Goal: Transaction & Acquisition: Download file/media

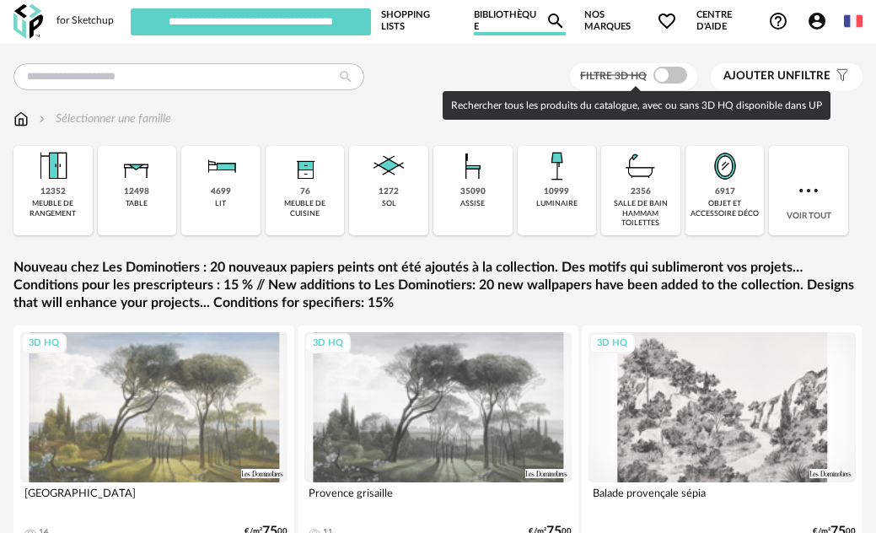
click at [680, 73] on span at bounding box center [670, 75] width 34 height 17
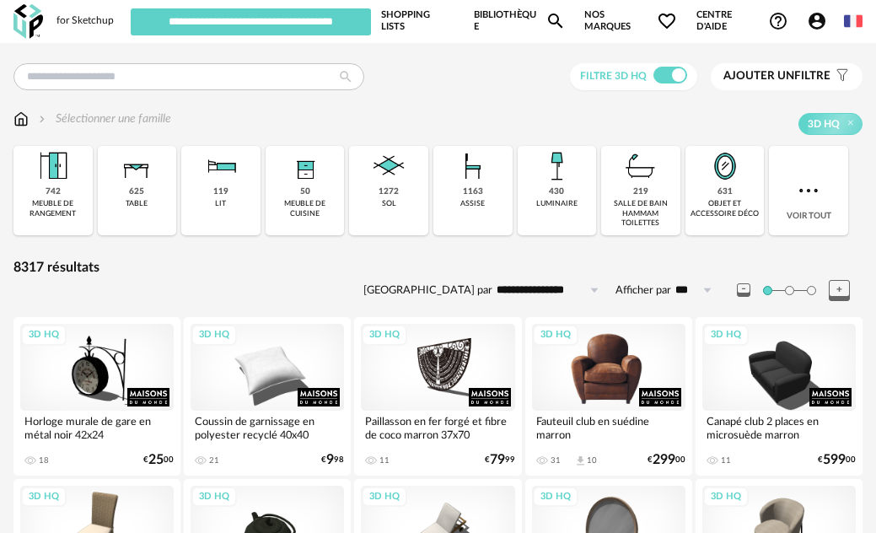
click at [616, 362] on div "3D HQ" at bounding box center [608, 367] width 153 height 86
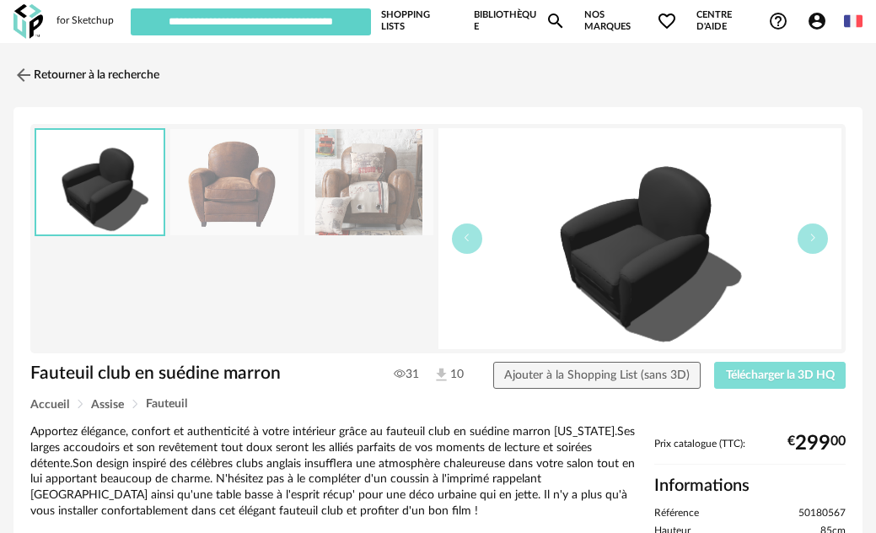
click at [785, 379] on span "Télécharger la 3D HQ" at bounding box center [780, 375] width 109 height 12
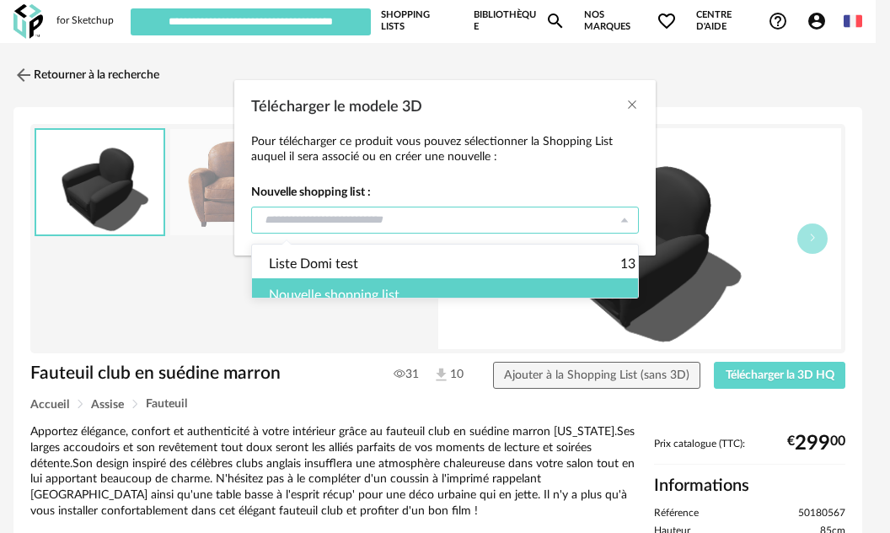
click at [546, 220] on input "Télécharger le modele 3D" at bounding box center [445, 220] width 388 height 27
click at [347, 259] on span "Liste Domi test" at bounding box center [313, 264] width 89 height 29
type input "**********"
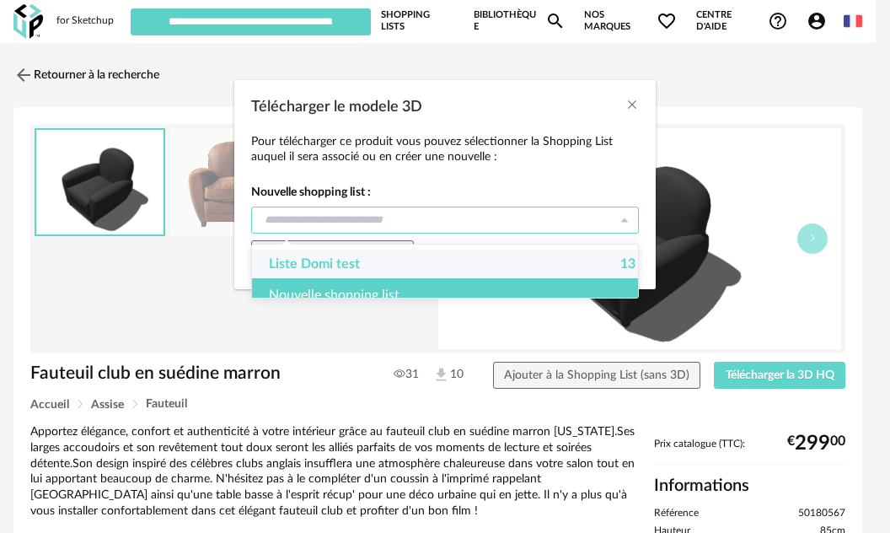
click at [389, 303] on div "Nouvelle shopping list" at bounding box center [452, 295] width 400 height 34
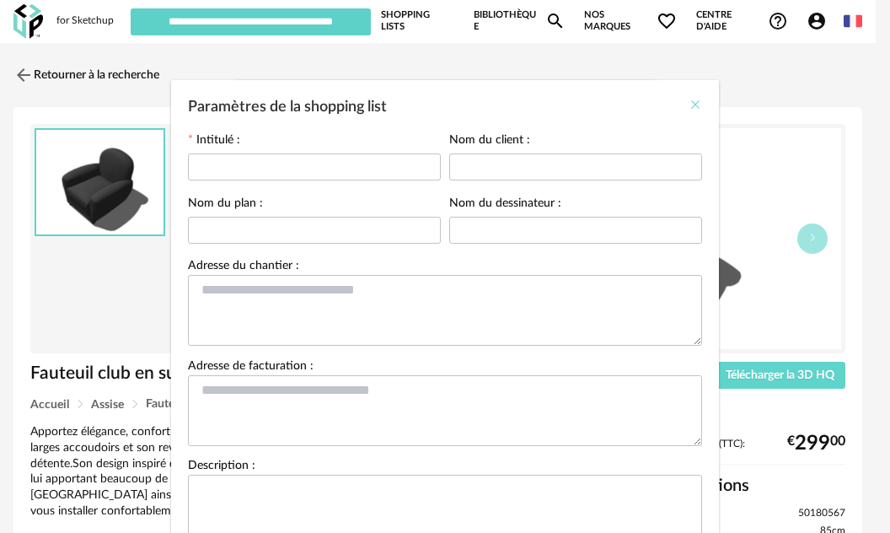
drag, startPoint x: 691, startPoint y: 103, endPoint x: 677, endPoint y: 110, distance: 15.8
click at [692, 101] on icon "Close" at bounding box center [695, 104] width 13 height 13
type input "**********"
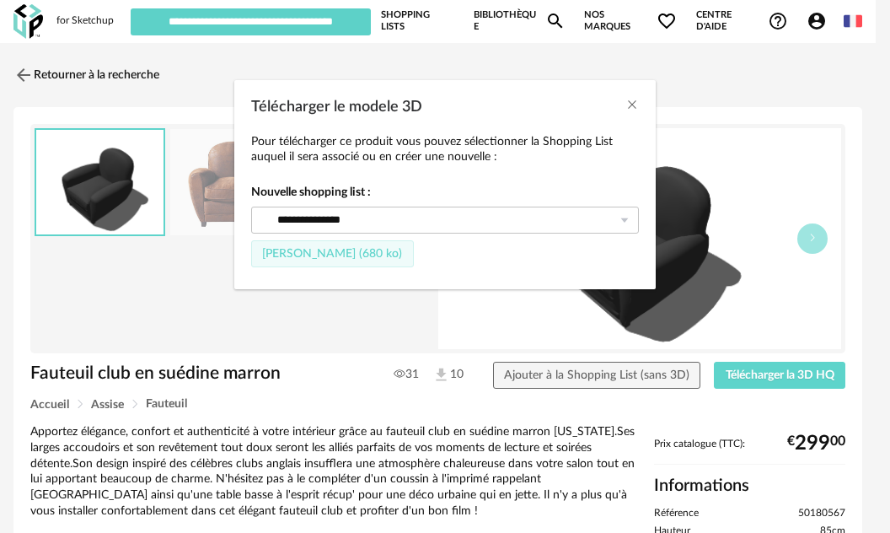
click at [333, 255] on span "[PERSON_NAME] (680 ko)" at bounding box center [332, 254] width 140 height 12
type input "**********"
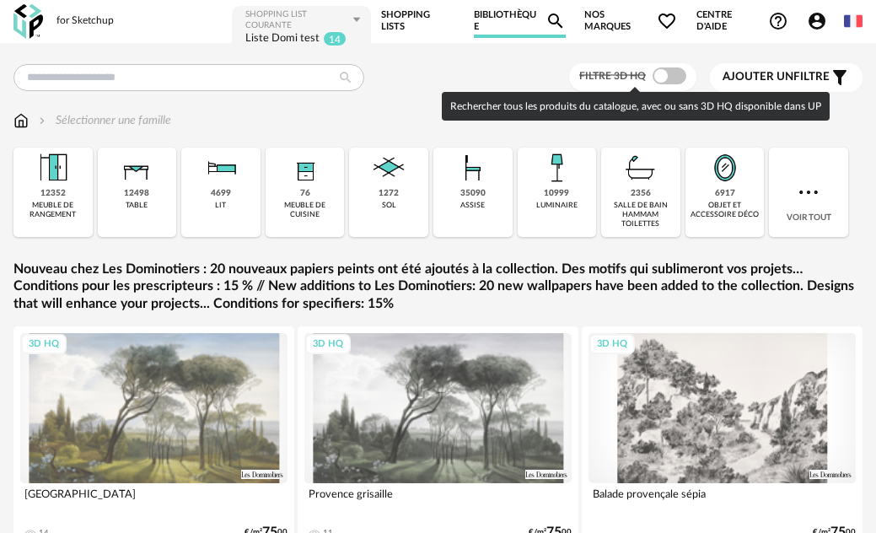
click at [670, 72] on span at bounding box center [669, 75] width 34 height 17
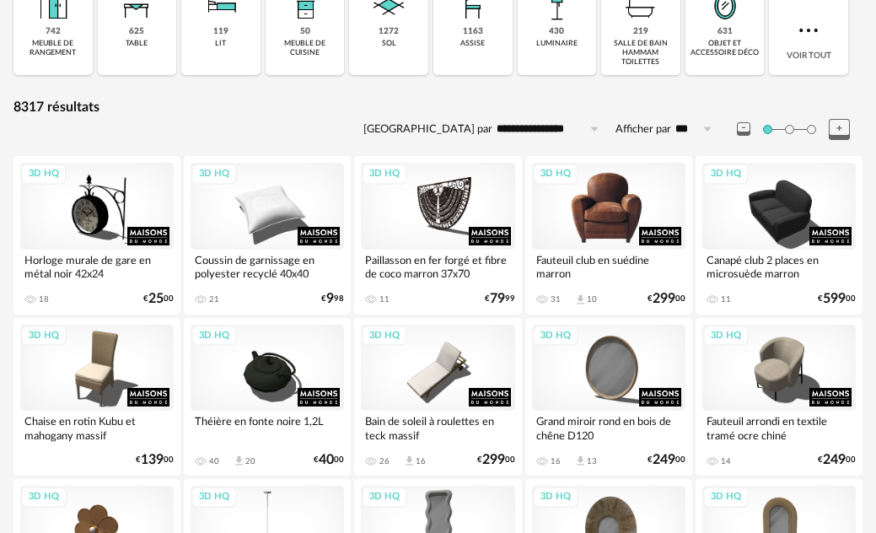
scroll to position [169, 0]
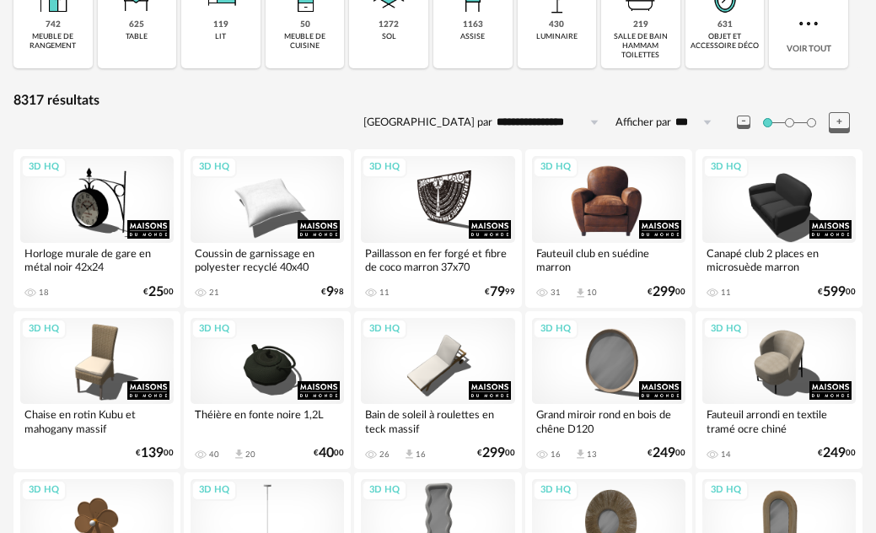
click at [602, 189] on div "3D HQ" at bounding box center [608, 199] width 153 height 86
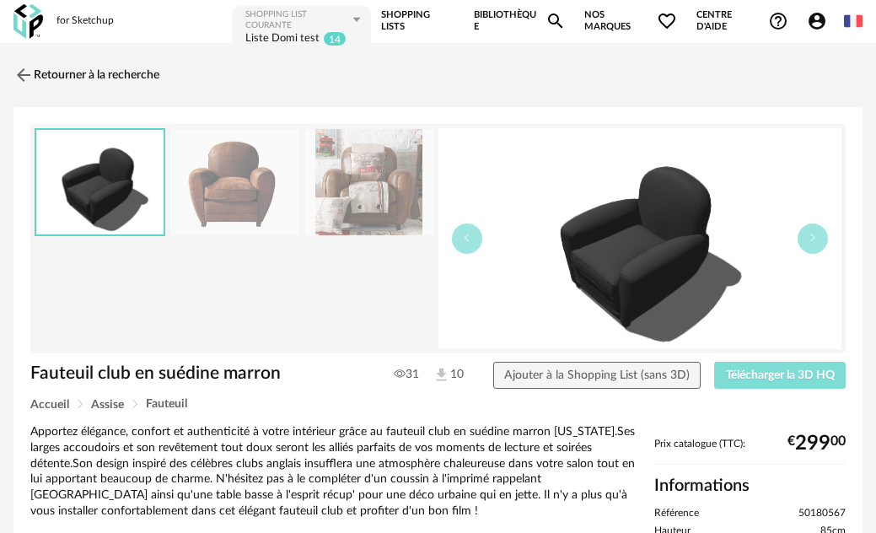
click at [765, 376] on span "Télécharger la 3D HQ" at bounding box center [780, 375] width 109 height 12
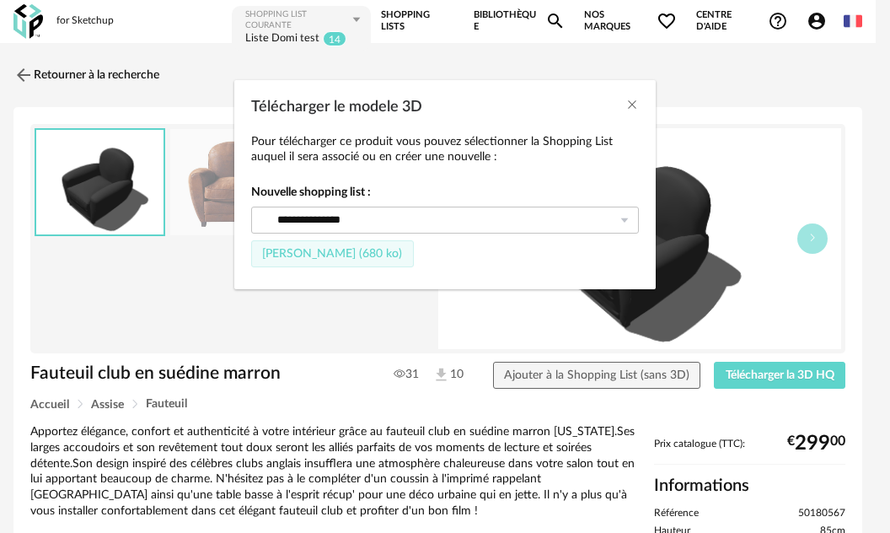
click at [314, 253] on span "[PERSON_NAME] (680 ko)" at bounding box center [332, 254] width 140 height 12
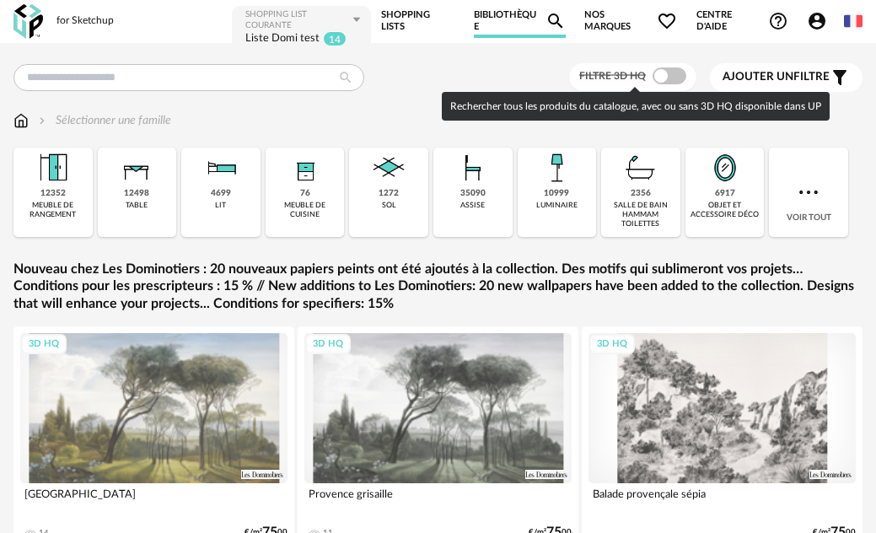
click at [682, 76] on span at bounding box center [669, 75] width 34 height 17
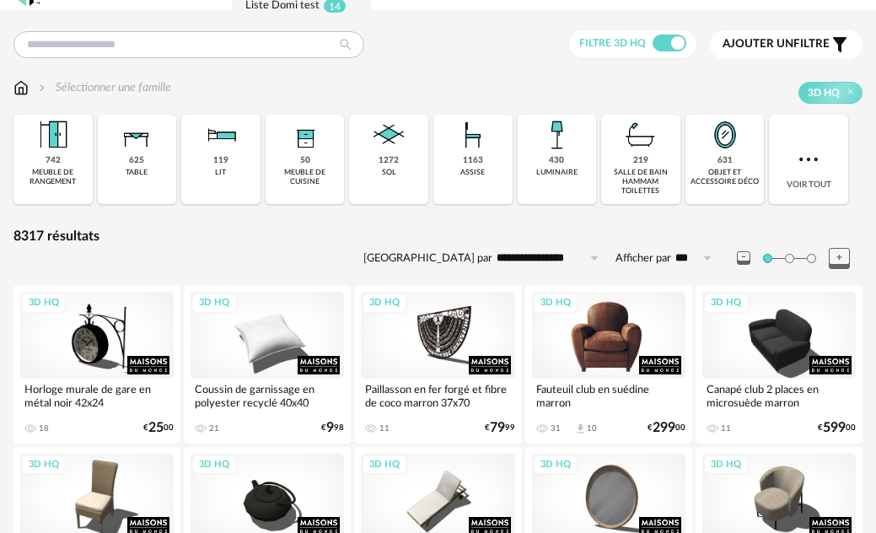
scroll to position [169, 0]
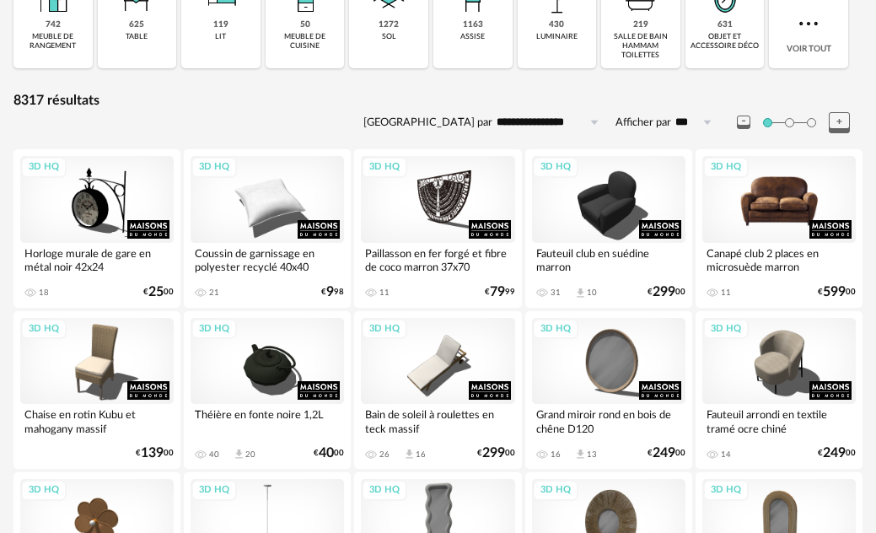
click at [777, 209] on div "3D HQ" at bounding box center [778, 199] width 153 height 86
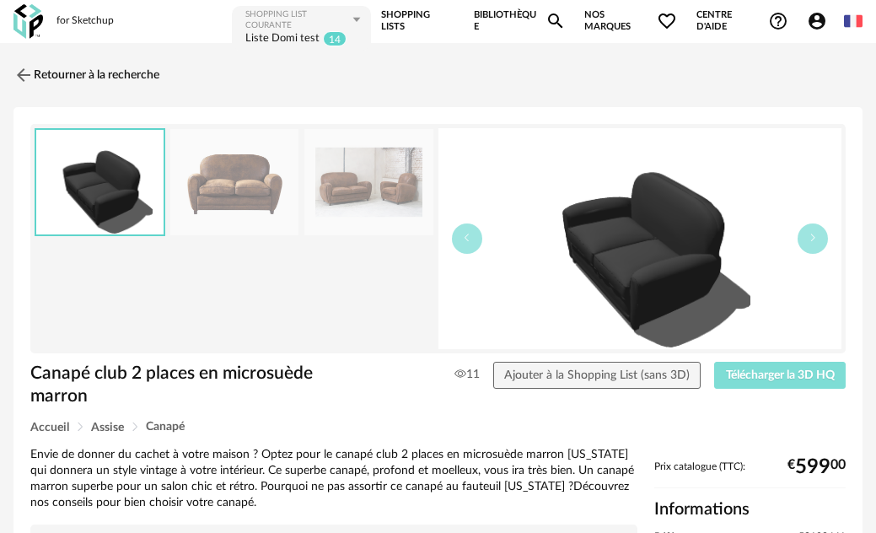
click at [781, 383] on button "Télécharger la 3D HQ" at bounding box center [780, 375] width 132 height 27
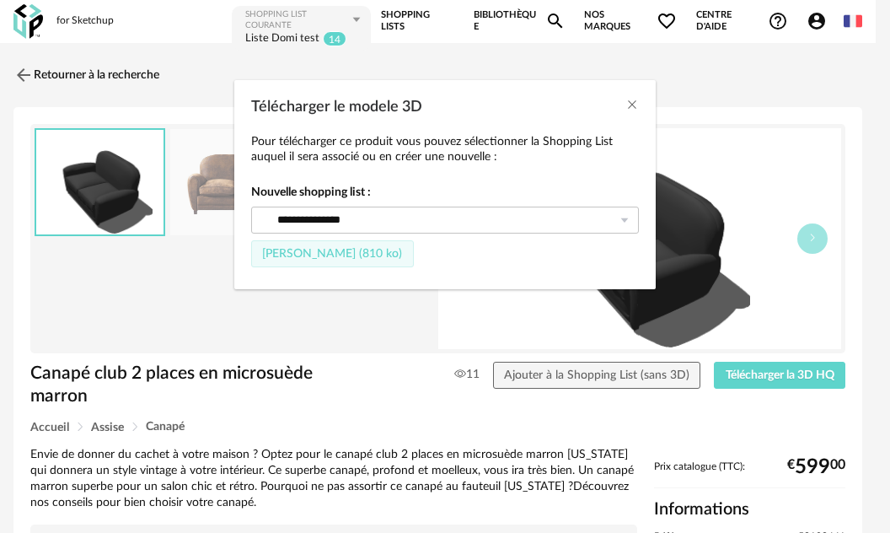
click at [373, 253] on span "Fichier SketchUp (810 ko)" at bounding box center [332, 254] width 140 height 12
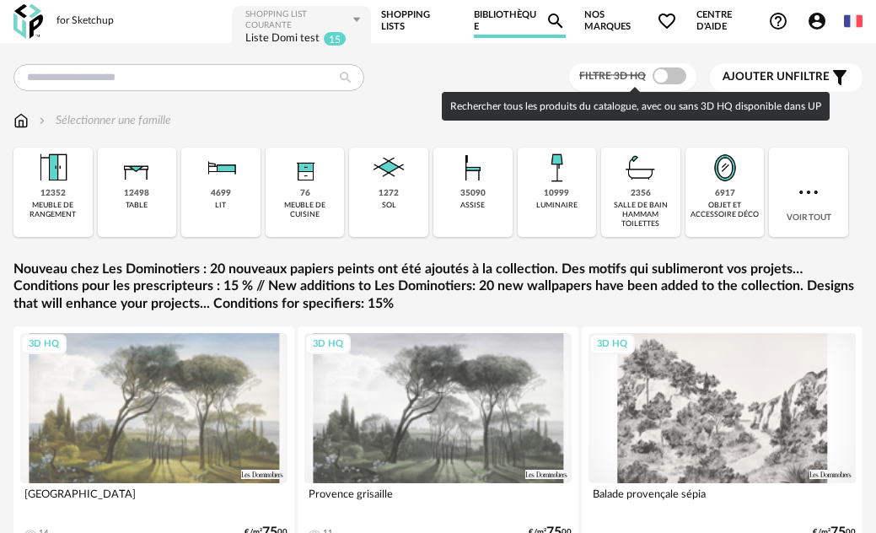
click at [674, 78] on span at bounding box center [669, 75] width 34 height 17
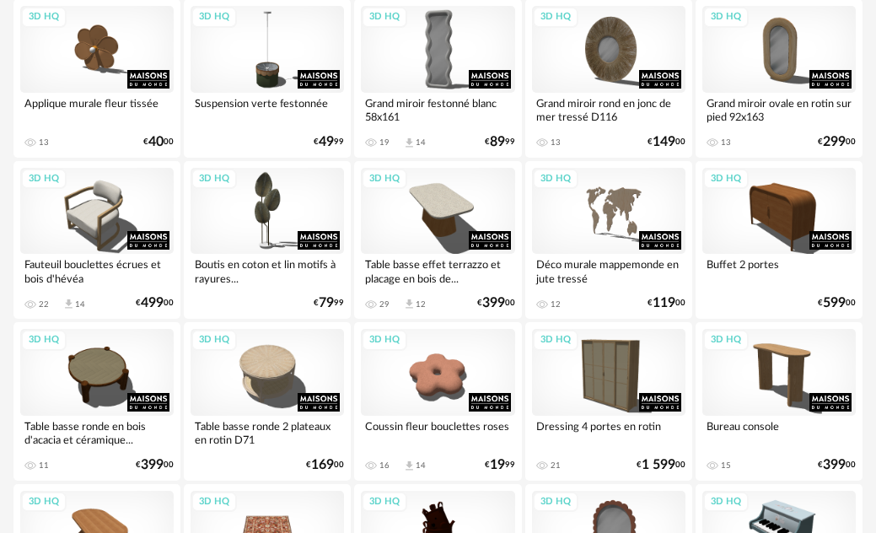
scroll to position [674, 0]
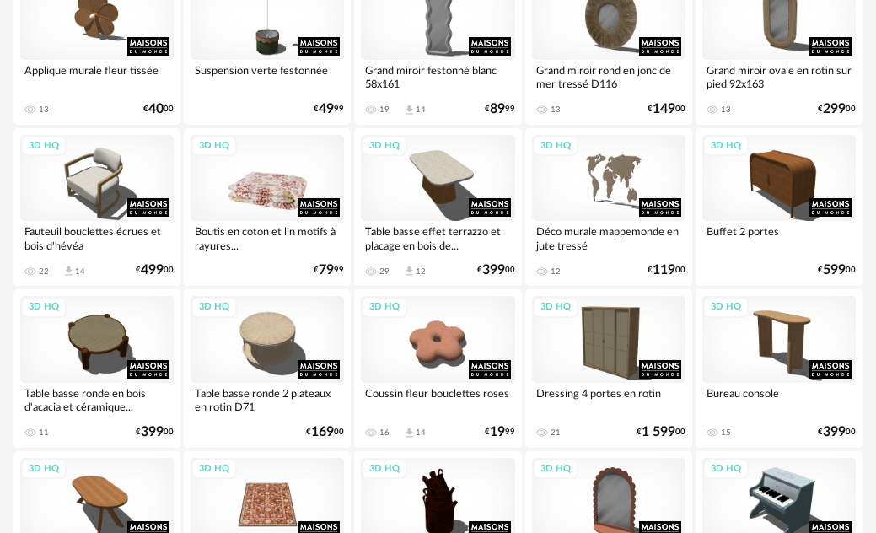
click at [273, 164] on div "3D HQ" at bounding box center [267, 178] width 153 height 86
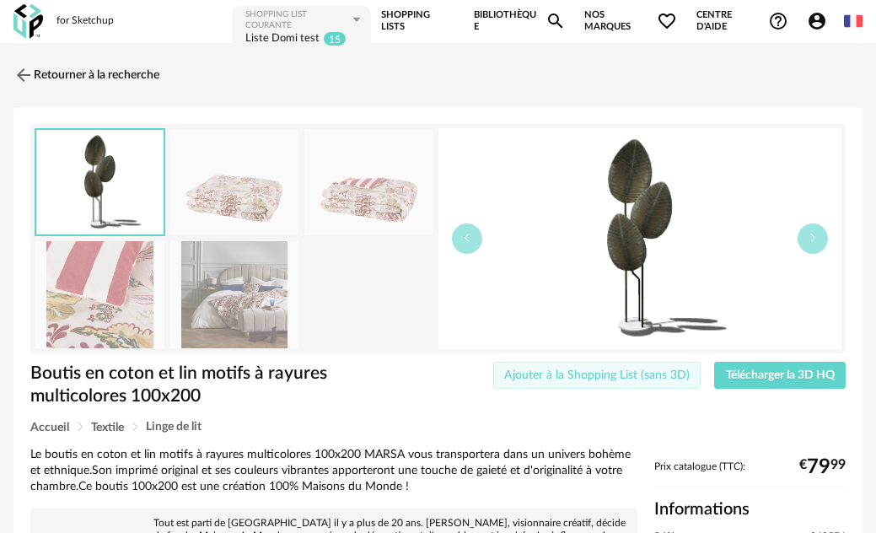
click at [641, 382] on button "Ajouter à la Shopping List (sans 3D)" at bounding box center [597, 375] width 208 height 27
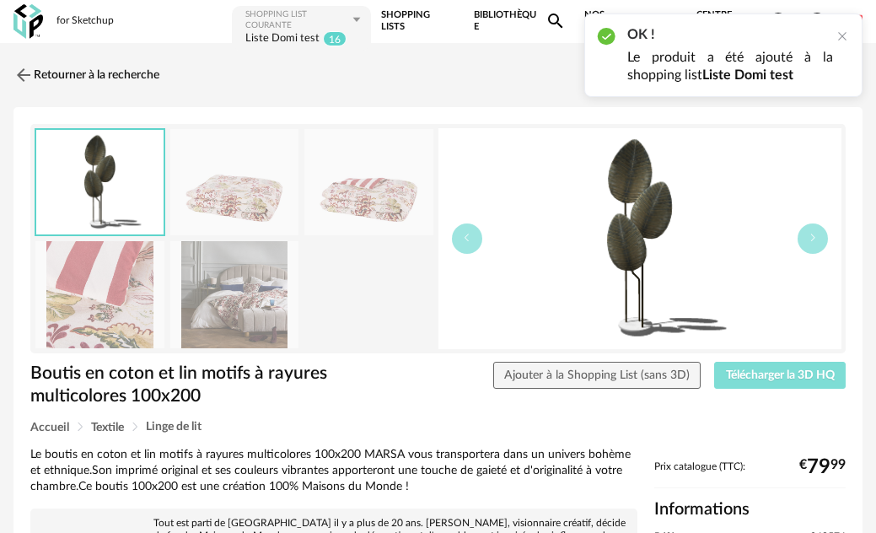
click at [765, 374] on span "Télécharger la 3D HQ" at bounding box center [780, 375] width 109 height 12
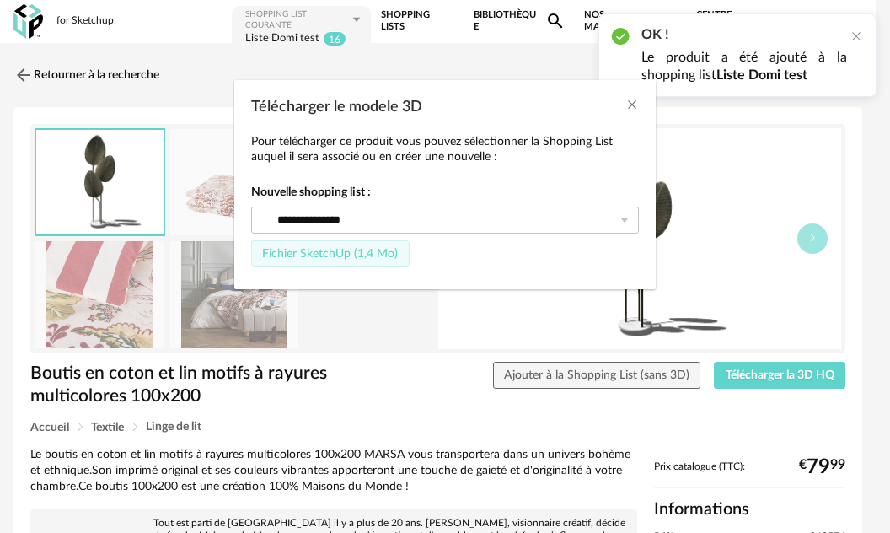
click at [349, 261] on button "Fichier SketchUp (1,4 Mo)" at bounding box center [330, 253] width 158 height 27
